Goal: Transaction & Acquisition: Purchase product/service

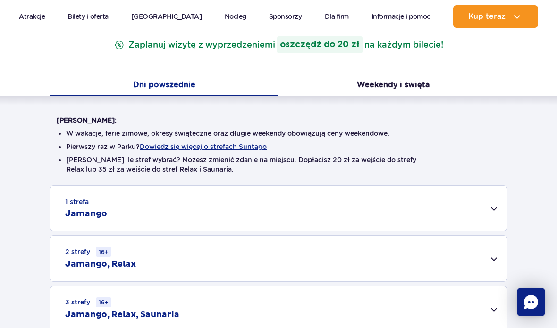
scroll to position [166, 0]
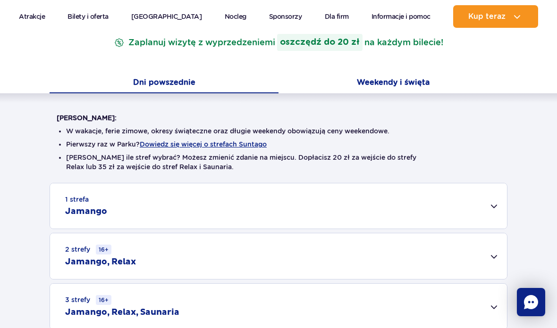
click at [397, 75] on button "Weekendy i święta" at bounding box center [392, 84] width 229 height 20
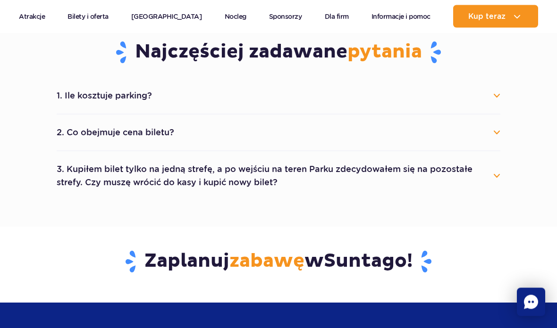
click at [459, 89] on button "1. Ile kosztuje parking?" at bounding box center [279, 96] width 444 height 21
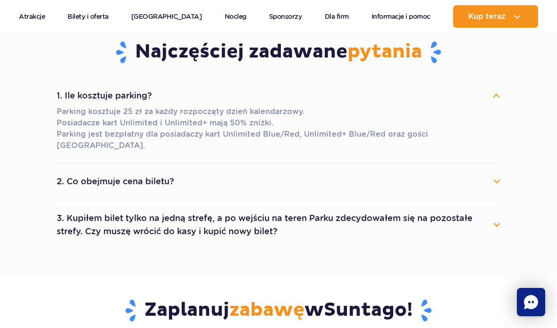
click at [451, 92] on button "1. Ile kosztuje parking?" at bounding box center [279, 95] width 444 height 21
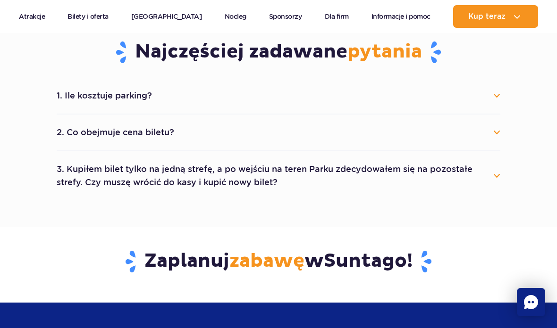
click at [433, 129] on button "2. Co obejmuje cena biletu?" at bounding box center [279, 132] width 444 height 21
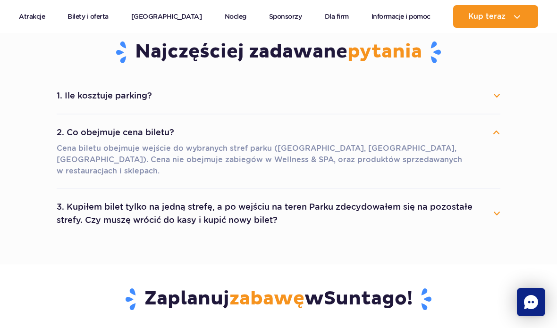
click at [440, 131] on button "2. Co obejmuje cena biletu?" at bounding box center [279, 132] width 444 height 21
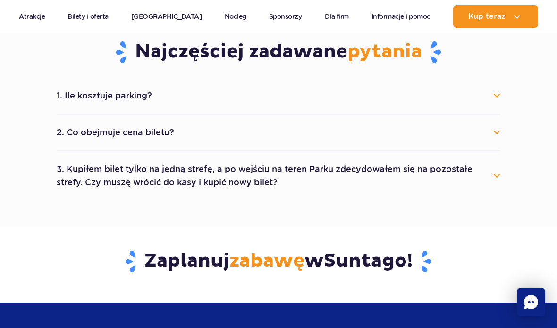
click at [465, 183] on button "3. Kupiłem bilet tylko na jedną strefę, a po wejściu na teren Parku zdecydowałe…" at bounding box center [279, 176] width 444 height 34
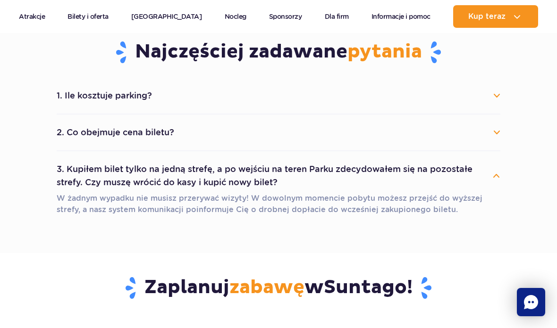
click at [453, 169] on button "3. Kupiłem bilet tylko na jedną strefę, a po wejściu na teren Parku zdecydowałe…" at bounding box center [279, 176] width 444 height 34
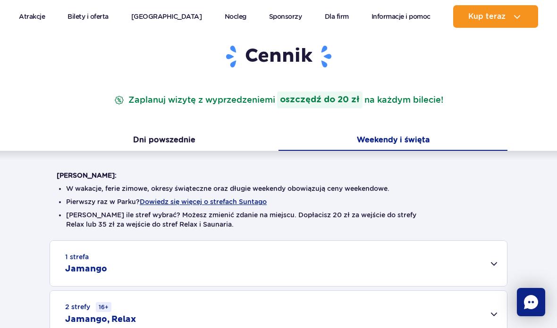
scroll to position [108, 0]
click at [226, 130] on div "Cennik Zaplanuj wizytę z wyprzedzeniem i oszczędź do 20 zł na każdym bilecie!" at bounding box center [279, 88] width 458 height 87
click at [229, 138] on button "Dni powszednie" at bounding box center [164, 142] width 229 height 20
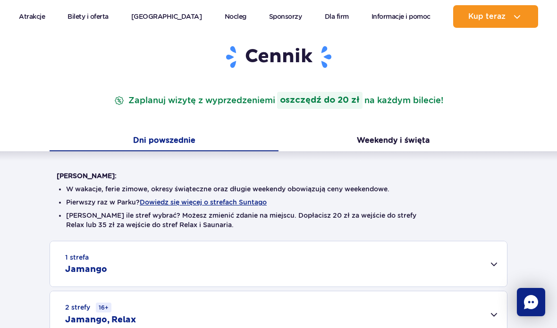
click at [211, 143] on button "Dni powszednie" at bounding box center [164, 142] width 229 height 20
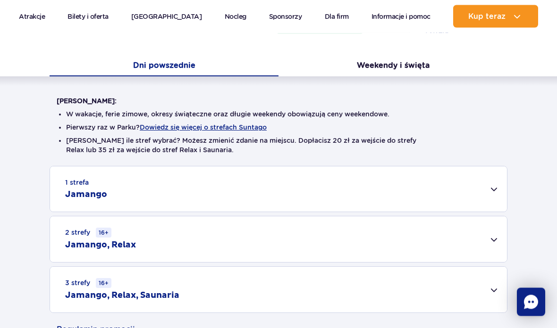
scroll to position [183, 0]
click at [241, 129] on button "Dowiedz się więcej o strefach Suntago" at bounding box center [203, 128] width 127 height 8
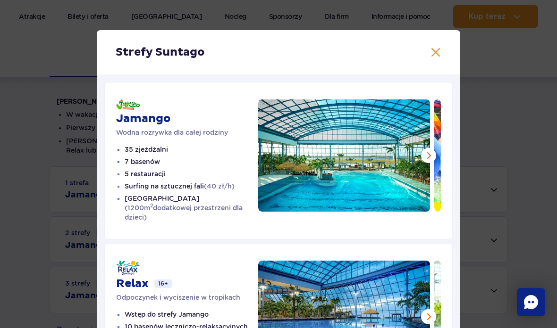
scroll to position [0, 0]
click at [495, 81] on div "Strefy Suntago Jamango Wodna rozrywka dla całej rodziny 35 zjeżdżalni 7 basenów…" at bounding box center [278, 292] width 557 height 584
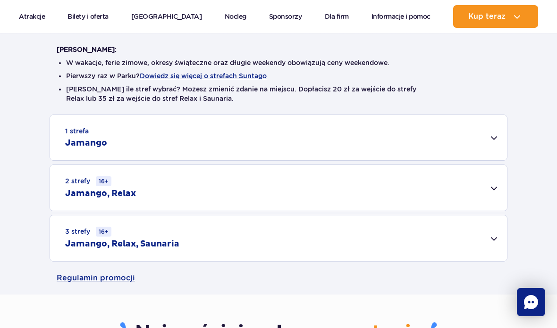
scroll to position [232, 0]
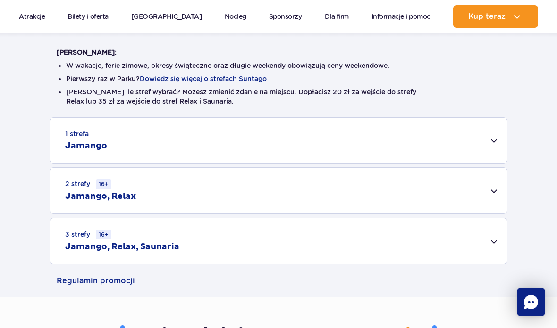
click at [489, 147] on div "1 strefa Jamango" at bounding box center [278, 140] width 457 height 45
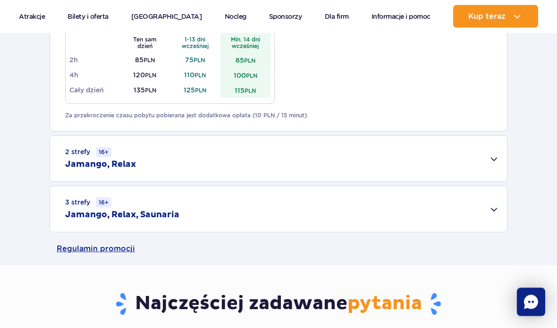
scroll to position [634, 0]
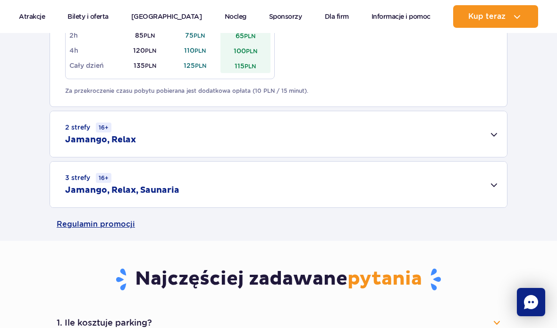
click at [470, 151] on div "2 strefy 16+ Jamango, Relax" at bounding box center [278, 134] width 457 height 46
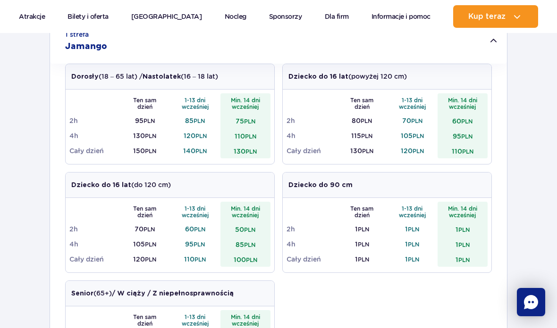
scroll to position [320, 0]
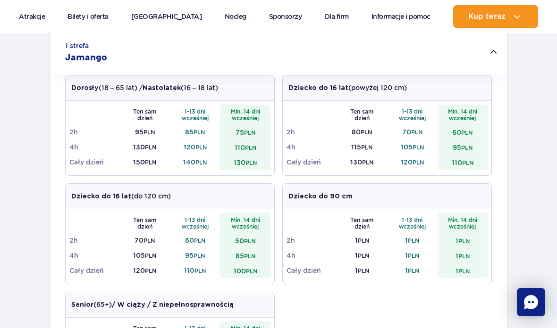
click at [252, 132] on small "PLN" at bounding box center [249, 132] width 11 height 7
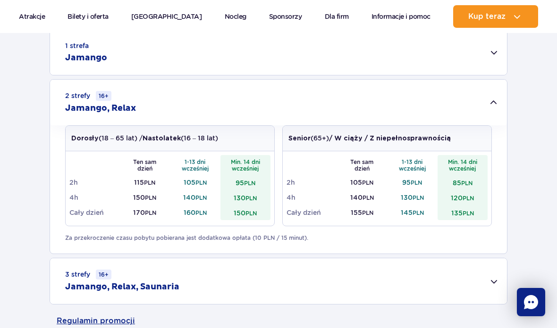
click at [490, 103] on div "2 strefy 16+ Jamango, Relax" at bounding box center [278, 103] width 457 height 46
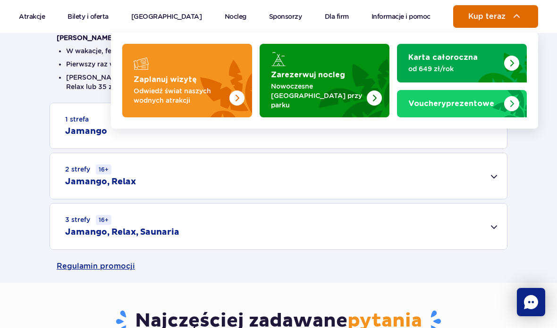
scroll to position [246, 0]
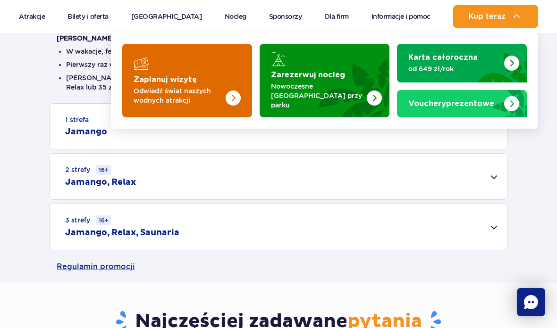
click at [233, 70] on img "Zaplanuj wizytę" at bounding box center [214, 81] width 75 height 74
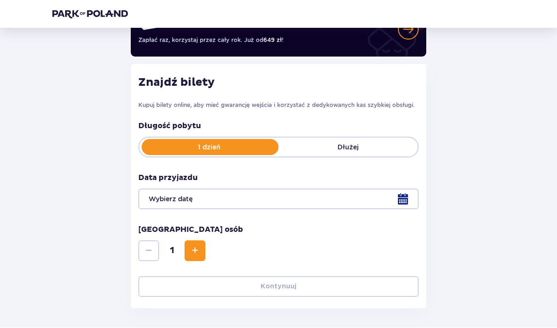
scroll to position [89, 0]
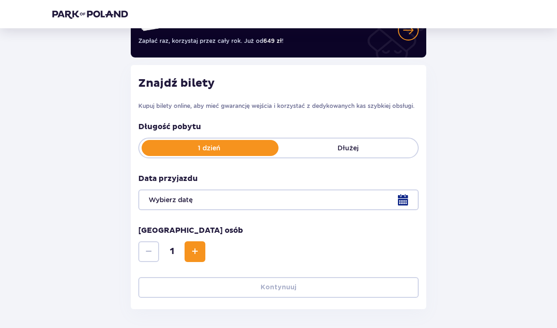
click at [394, 199] on div at bounding box center [278, 200] width 280 height 21
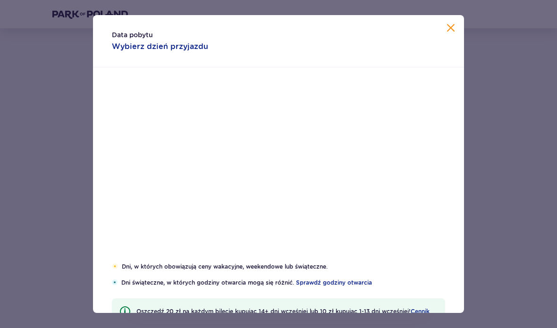
scroll to position [126, 0]
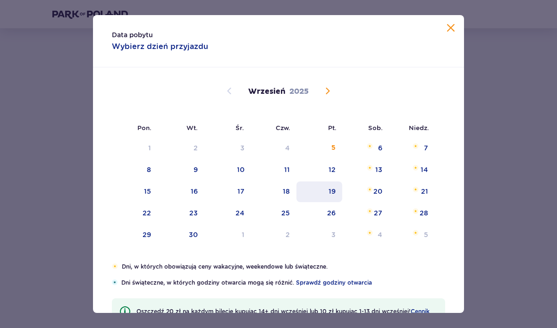
click at [337, 193] on div "19" at bounding box center [319, 192] width 46 height 21
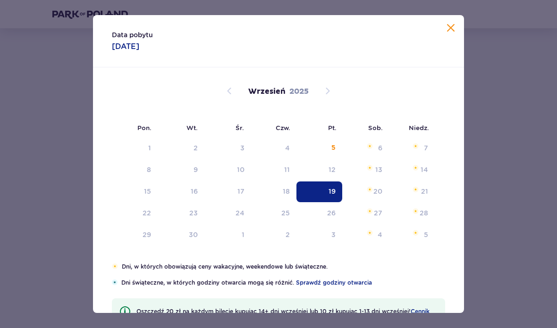
type input "19.09.25"
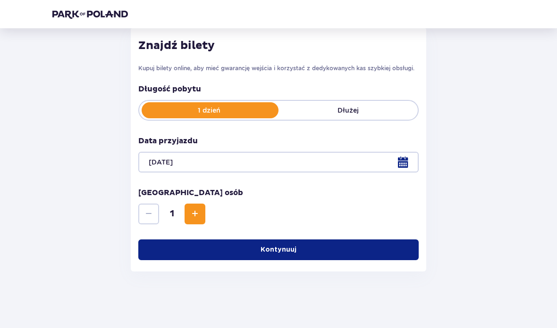
click at [188, 217] on button "Increase" at bounding box center [194, 214] width 21 height 21
click at [310, 245] on button "Kontynuuj" at bounding box center [278, 250] width 280 height 21
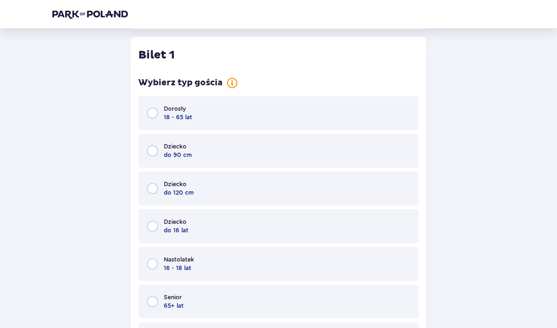
scroll to position [367, 0]
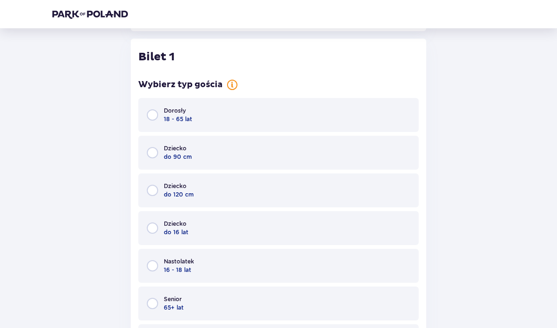
click at [348, 111] on div "Dorosły 18 - 65 lat" at bounding box center [278, 115] width 280 height 34
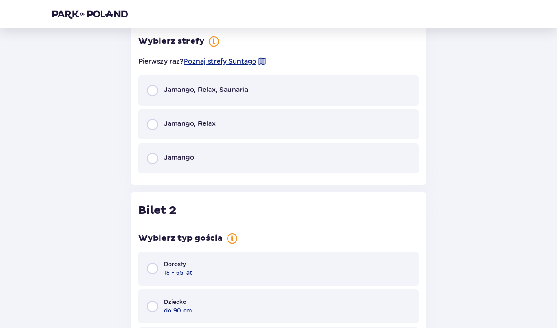
scroll to position [757, 0]
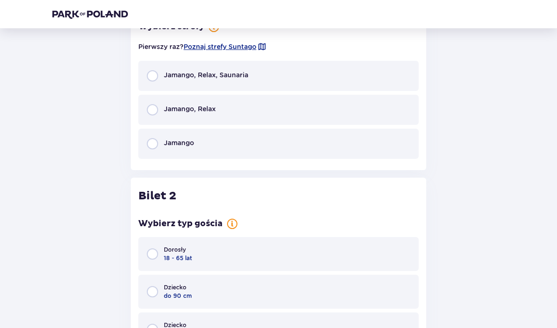
click at [305, 150] on div "Jamango" at bounding box center [278, 144] width 280 height 30
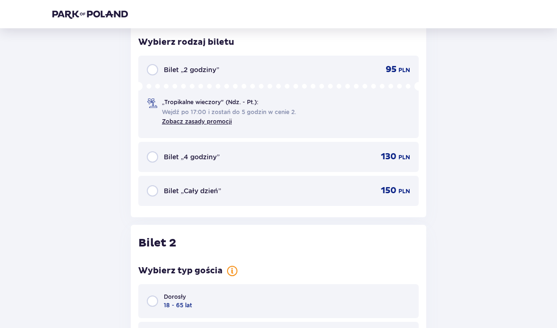
scroll to position [896, 0]
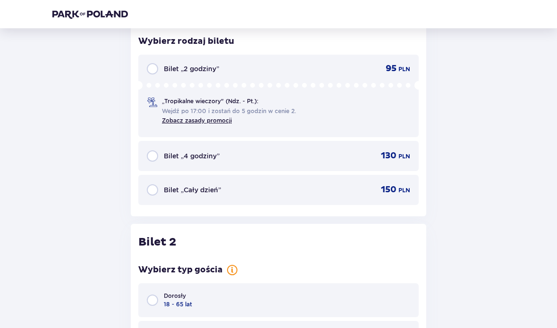
click at [200, 65] on p "Bilet „2 godziny”" at bounding box center [191, 68] width 55 height 9
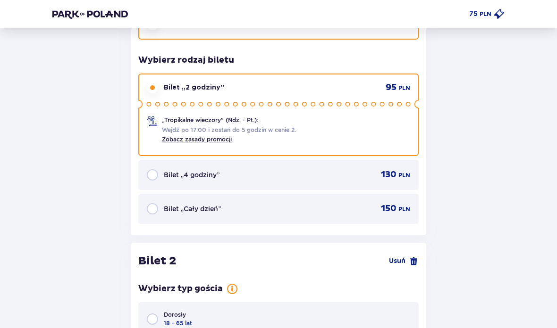
scroll to position [872, 0]
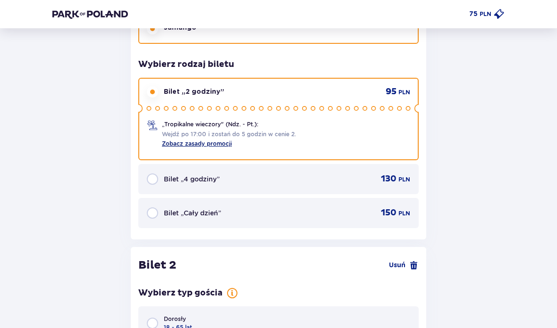
click at [222, 144] on link "Zobacz zasady promocji" at bounding box center [197, 143] width 70 height 7
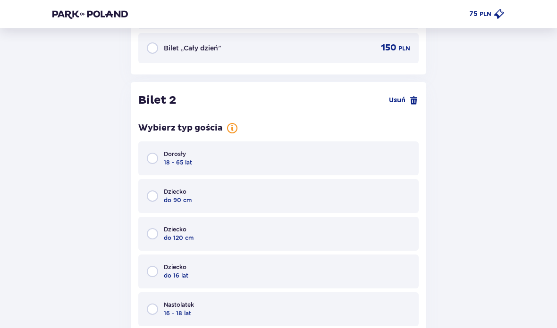
click at [369, 149] on div "Dorosły 18 - 65 lat" at bounding box center [278, 159] width 280 height 34
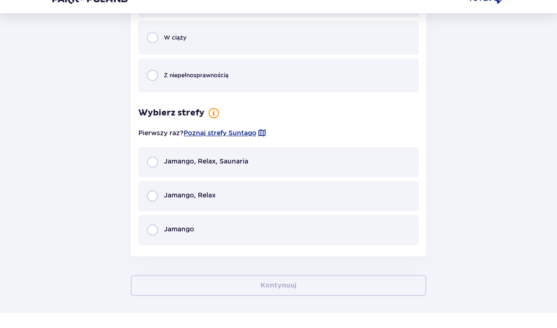
scroll to position [1408, 0]
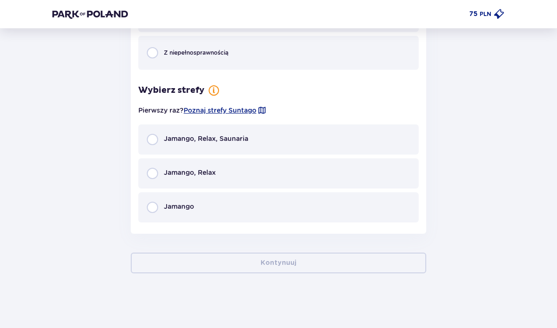
click at [355, 210] on div "Jamango" at bounding box center [278, 208] width 280 height 30
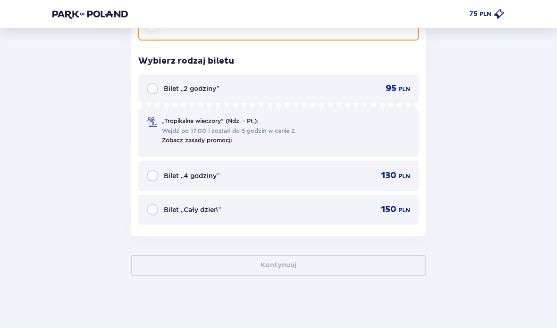
scroll to position [1590, 0]
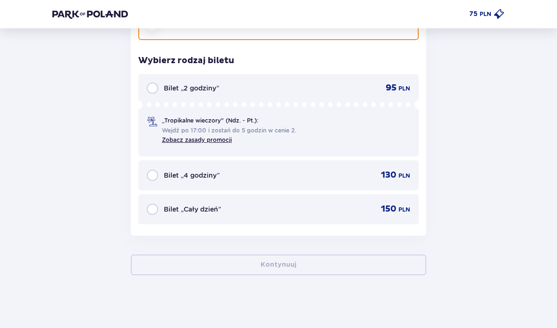
click at [382, 86] on div "95 PLN" at bounding box center [389, 88] width 42 height 11
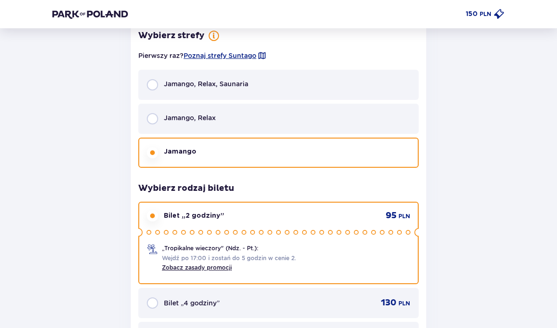
scroll to position [750, 0]
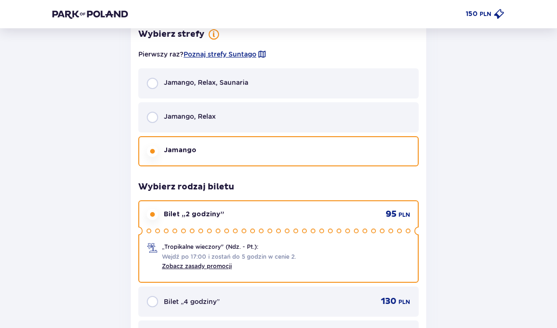
click at [324, 112] on div "Jamango, Relax" at bounding box center [278, 117] width 280 height 30
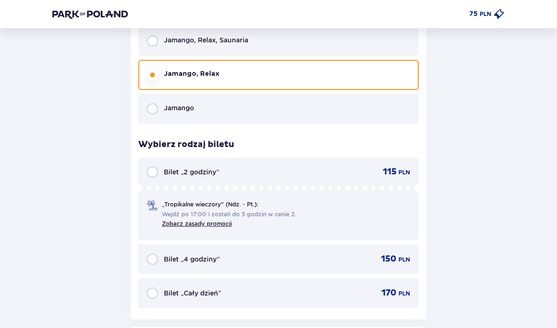
click at [370, 95] on div "Jamango" at bounding box center [278, 109] width 280 height 30
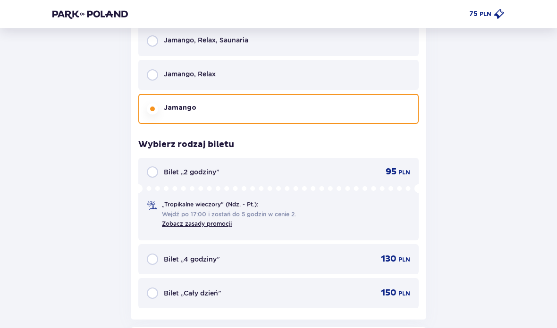
scroll to position [792, 0]
click at [382, 179] on div "Bilet „2 godziny” 95 PLN „Tropikalne wieczory" (Ndz. - Pt.): Wejdź po 17:00 i z…" at bounding box center [278, 199] width 280 height 83
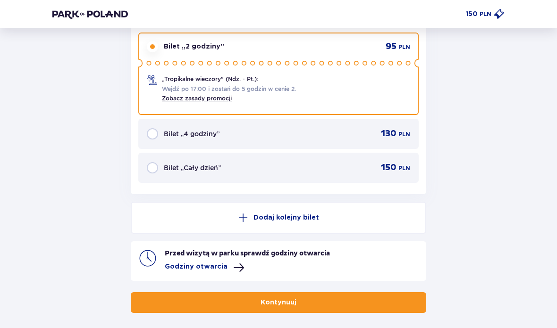
scroll to position [1669, 0]
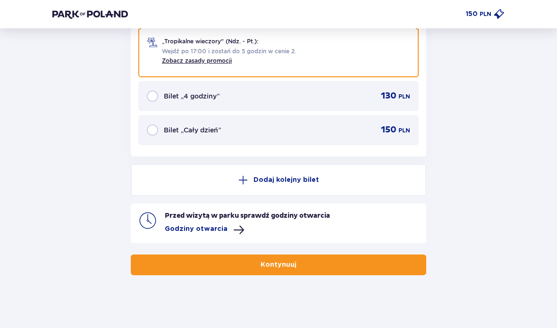
click at [206, 225] on p "Godziny otwarcia" at bounding box center [196, 229] width 63 height 9
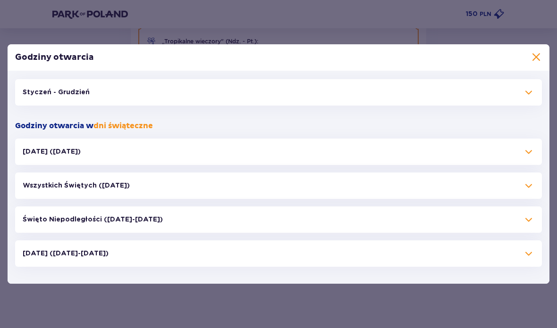
click at [516, 192] on div "Wszystkich Świętych (01.11.25)" at bounding box center [278, 186] width 527 height 26
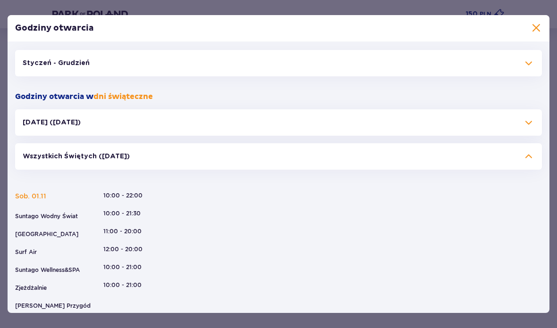
click at [525, 61] on span at bounding box center [528, 63] width 11 height 11
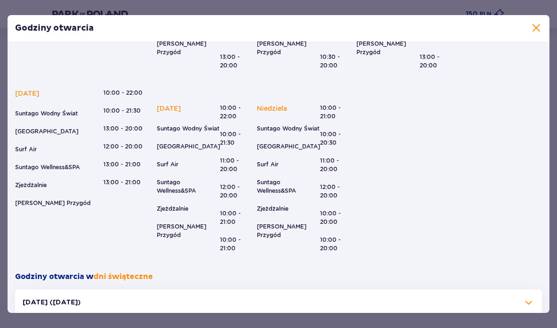
scroll to position [192, 0]
click at [528, 40] on div "Godziny otwarcia" at bounding box center [279, 28] width 542 height 26
click at [527, 40] on div "Godziny otwarcia" at bounding box center [279, 28] width 542 height 26
click at [534, 25] on span at bounding box center [535, 28] width 11 height 11
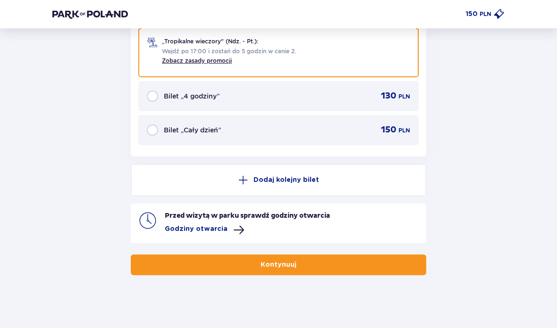
scroll to position [1632, 0]
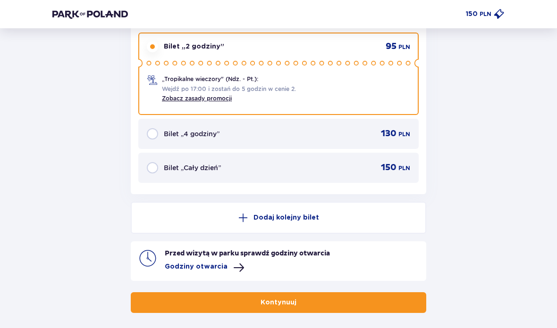
click at [303, 300] on button "Kontynuuj" at bounding box center [278, 303] width 295 height 21
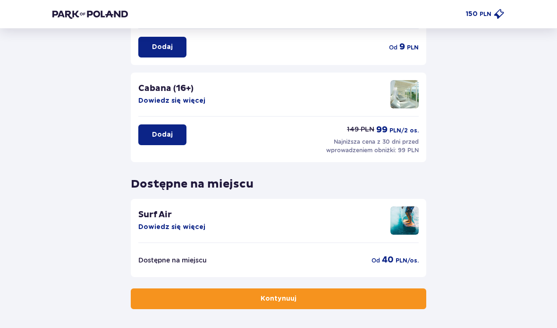
scroll to position [241, 0]
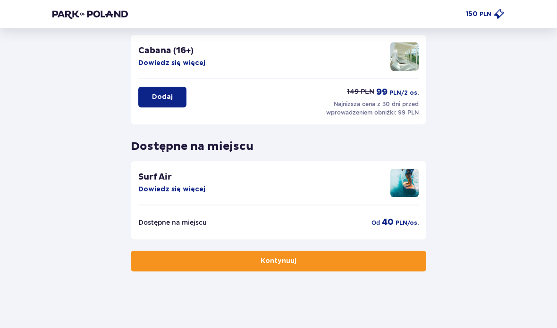
click at [303, 262] on button "Kontynuuj" at bounding box center [278, 261] width 295 height 21
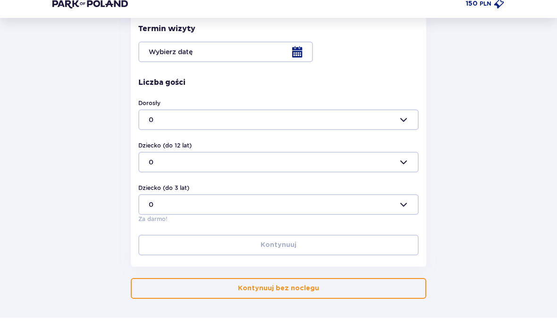
scroll to position [301, 0]
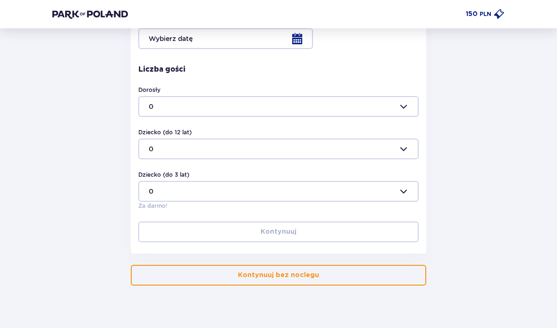
click at [286, 272] on p "Kontynuuj bez noclegu" at bounding box center [278, 275] width 81 height 9
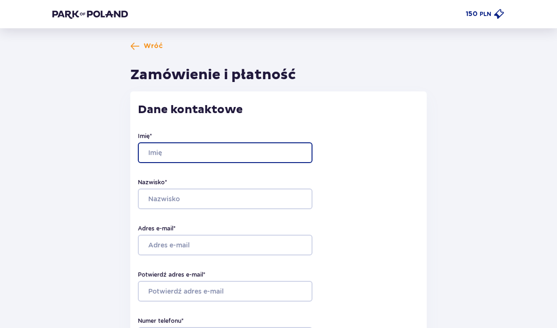
click at [271, 151] on input "Imię *" at bounding box center [225, 153] width 175 height 21
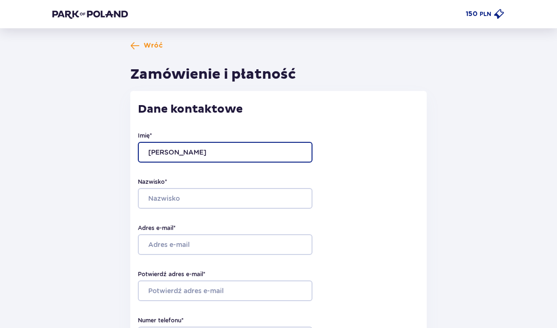
click at [243, 151] on input "Sara Smaczyńska" at bounding box center [225, 152] width 175 height 21
type input "Sara"
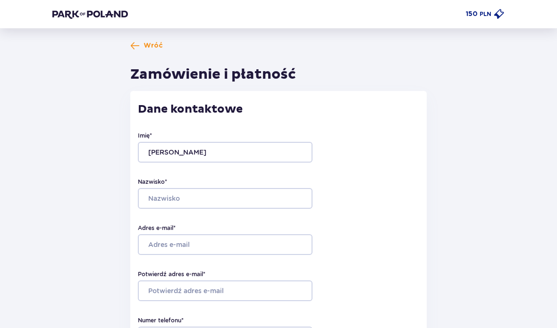
click at [266, 194] on input "Nazwisko *" at bounding box center [225, 198] width 175 height 21
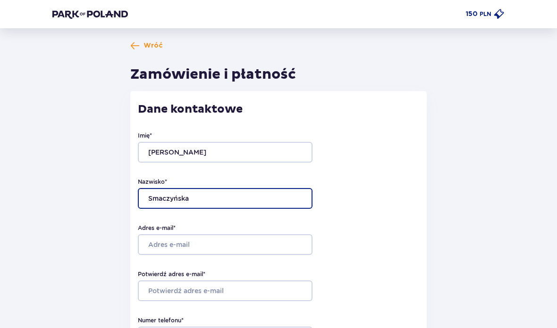
type input "Smaczyńska"
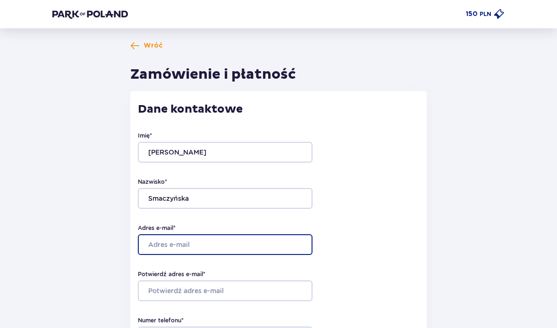
click at [237, 238] on input "Adres e-mail *" at bounding box center [225, 245] width 175 height 21
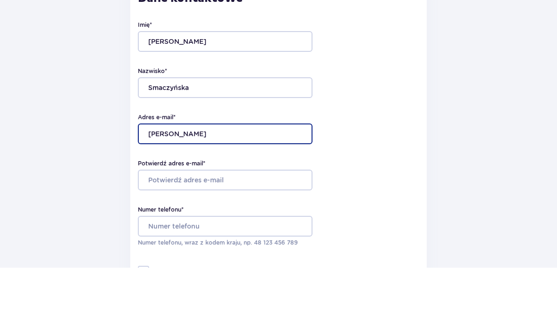
type input "[EMAIL_ADDRESS][DOMAIN_NAME]"
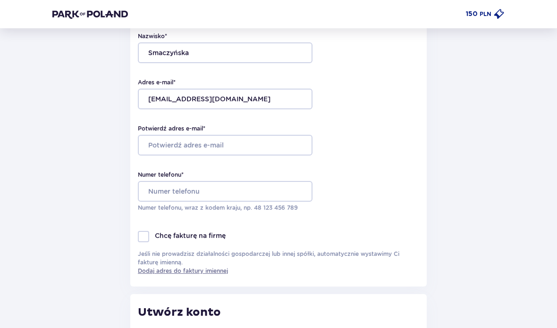
click at [272, 146] on input "Potwierdź adres e-mail *" at bounding box center [225, 145] width 175 height 21
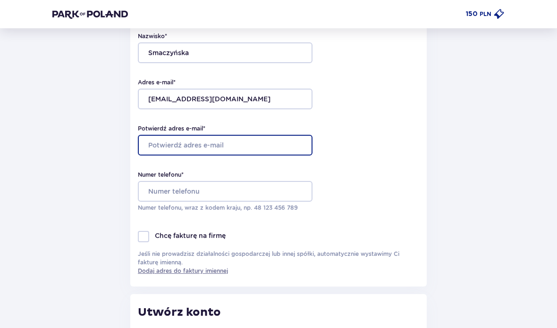
scroll to position [146, 0]
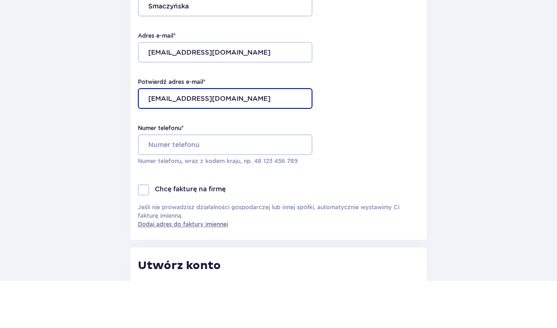
type input "[EMAIL_ADDRESS][DOMAIN_NAME]"
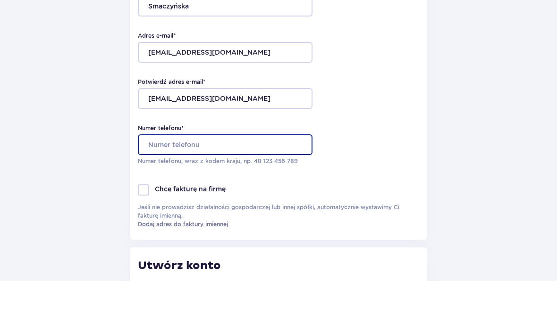
click at [251, 182] on input "Numer telefonu *" at bounding box center [225, 192] width 175 height 21
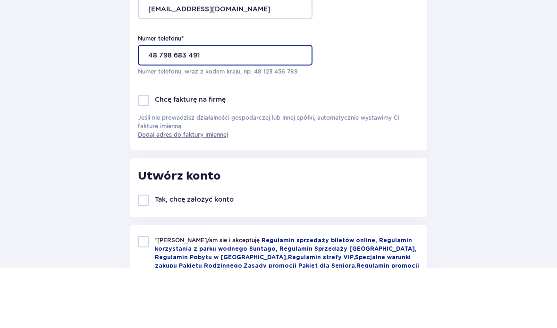
scroll to position [229, 0]
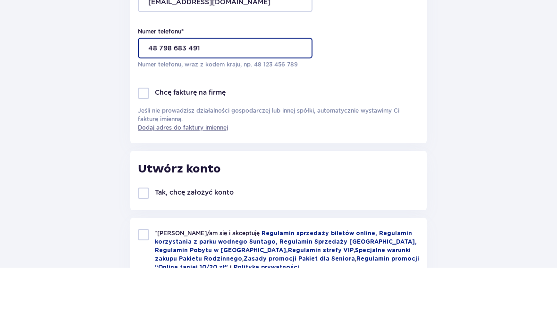
click at [273, 98] on input "48 798 683 491" at bounding box center [225, 108] width 175 height 21
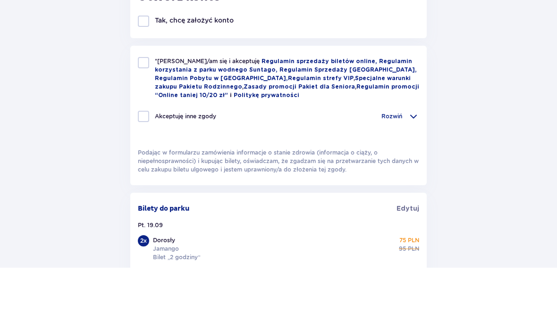
scroll to position [402, 0]
type input "48 798 683 401"
click at [142, 117] on div at bounding box center [143, 122] width 11 height 11
checkbox input "true"
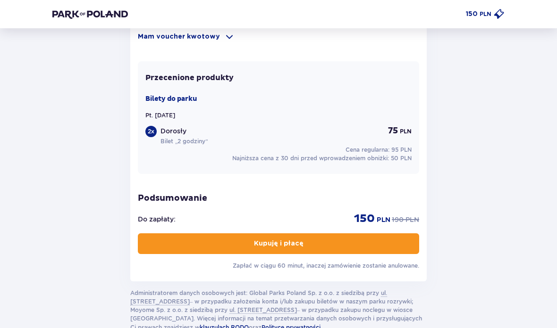
scroll to position [745, 0]
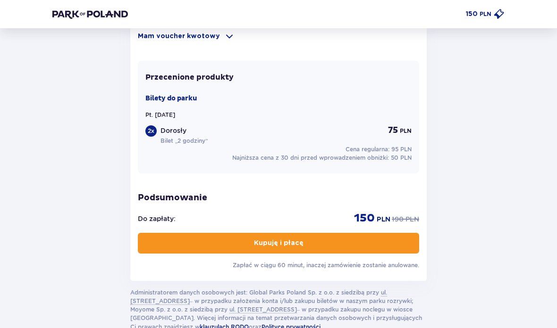
click at [400, 244] on button "Kupuję i płacę" at bounding box center [278, 244] width 281 height 21
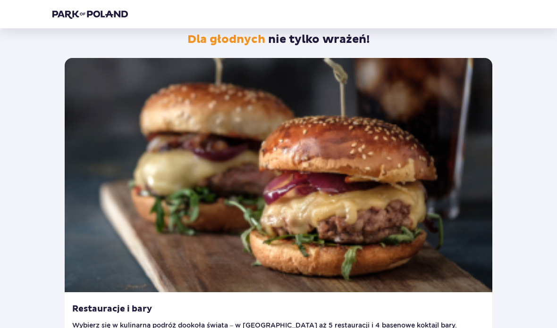
scroll to position [388, 0]
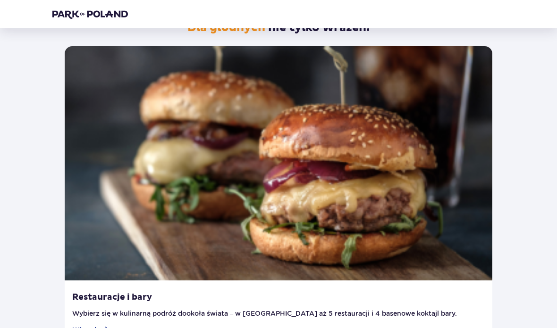
click at [391, 310] on p "Wybierz się w kulinarną podróż dookoła świata – w [GEOGRAPHIC_DATA] aż 5 restau…" at bounding box center [264, 318] width 385 height 17
click at [405, 296] on div "Restauracje i bary Wybierz się w kulinarną podróż dookoła świata – w [GEOGRAPHI…" at bounding box center [279, 320] width 428 height 55
click at [106, 327] on span "Więcej" at bounding box center [90, 331] width 37 height 9
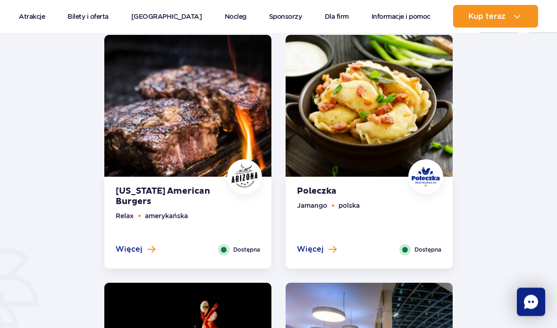
scroll to position [397, 0]
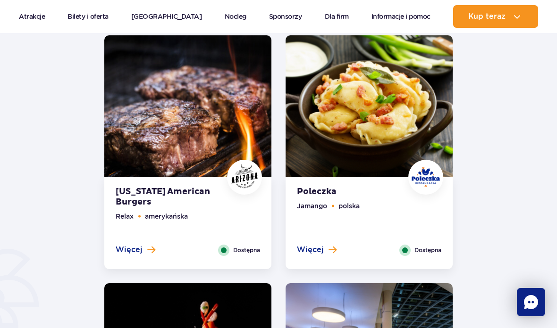
click at [243, 205] on div "Arizona American Burgers Relax amerykańska Więcej Zamknij Dostępna" at bounding box center [187, 223] width 167 height 92
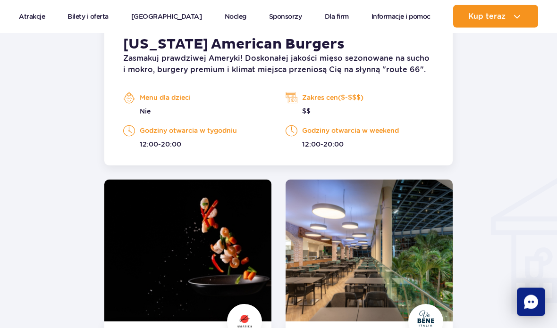
scroll to position [842, 0]
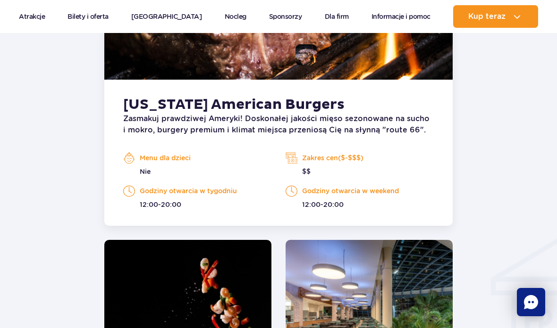
click at [395, 159] on p "Zakres cen($-$$$)" at bounding box center [359, 158] width 148 height 14
